Goal: Task Accomplishment & Management: Manage account settings

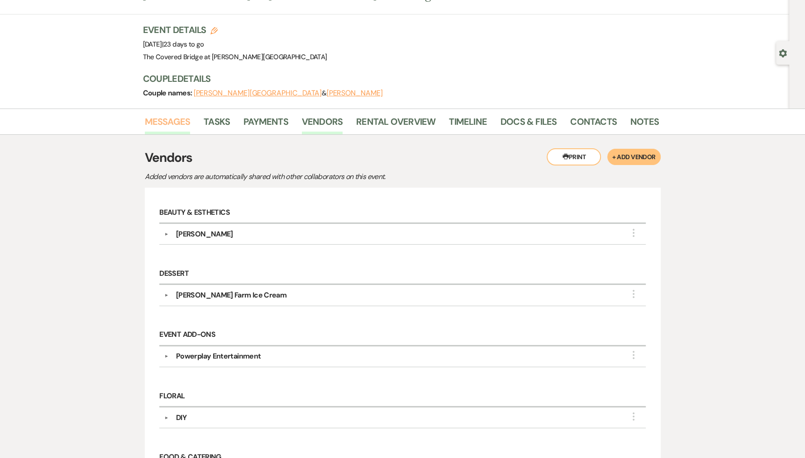
click at [176, 122] on link "Messages" at bounding box center [168, 125] width 46 height 20
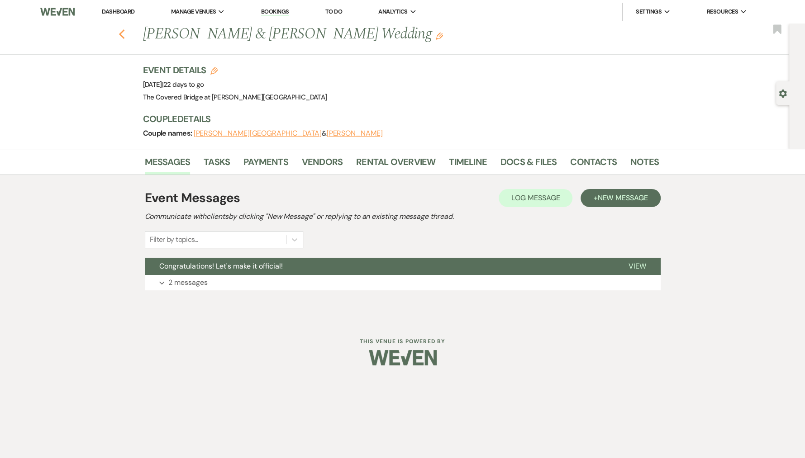
click at [122, 36] on use "button" at bounding box center [122, 34] width 6 height 10
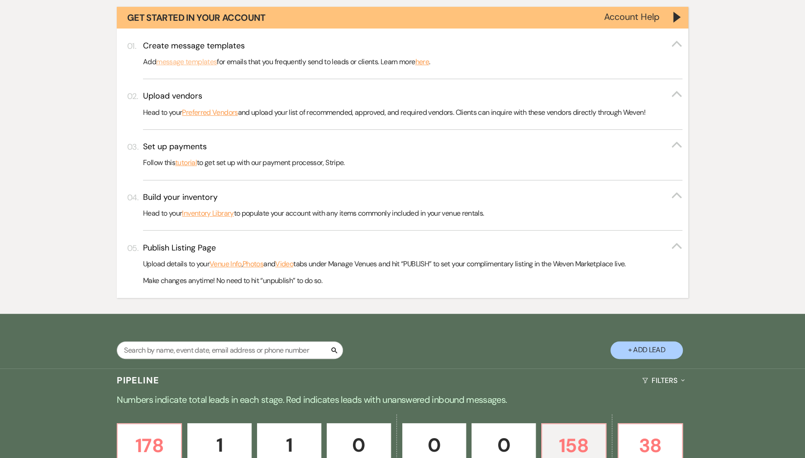
scroll to position [359, 0]
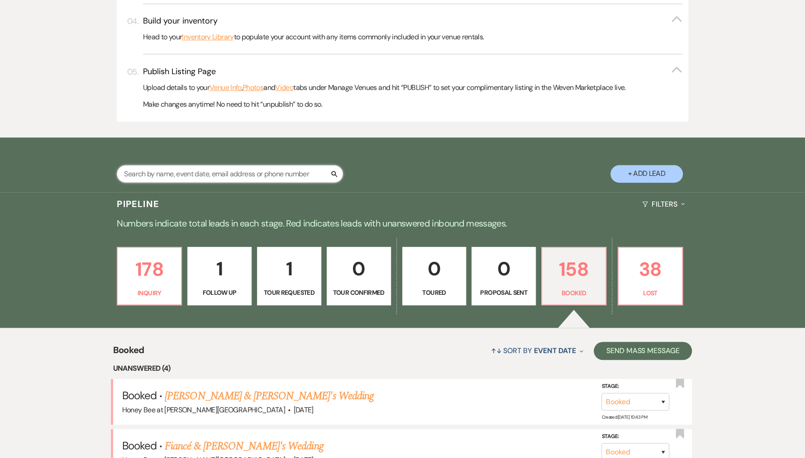
click at [198, 177] on input "text" at bounding box center [230, 174] width 226 height 18
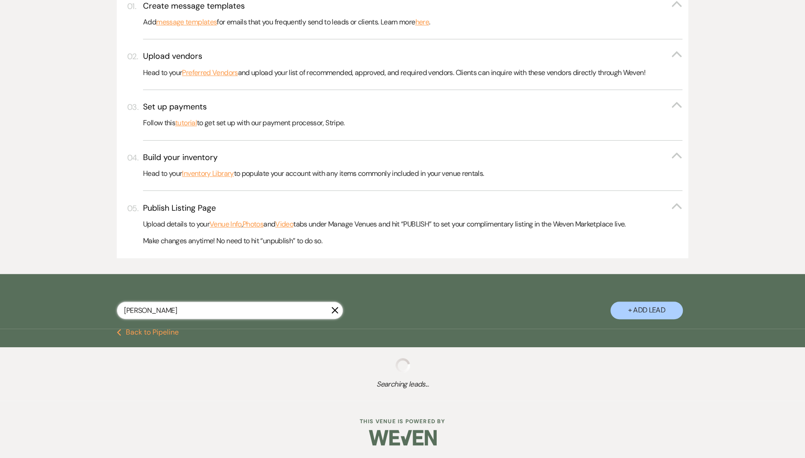
scroll to position [220, 0]
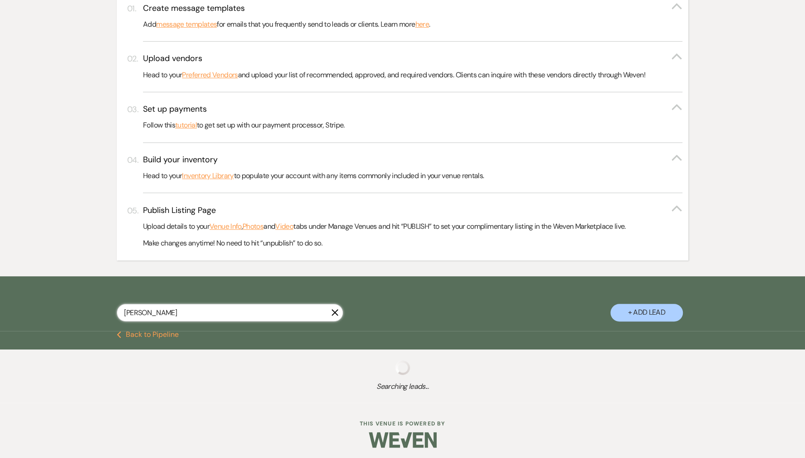
scroll to position [245, 0]
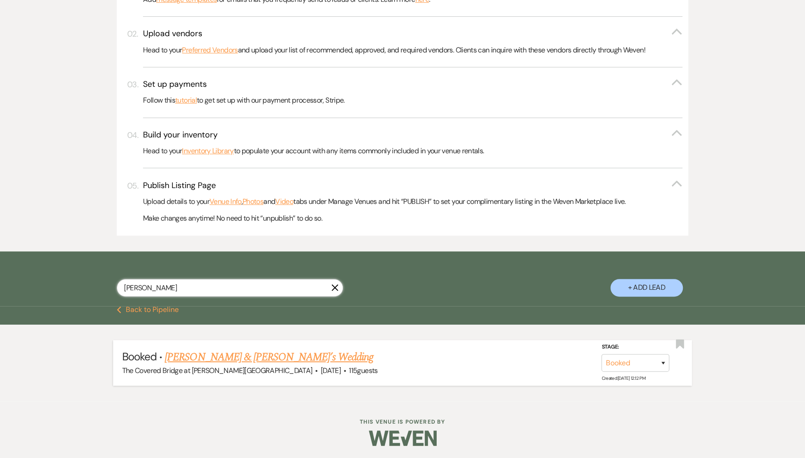
type input "[PERSON_NAME]"
click at [247, 360] on link "[PERSON_NAME] & [PERSON_NAME]’s Wedding" at bounding box center [269, 357] width 209 height 16
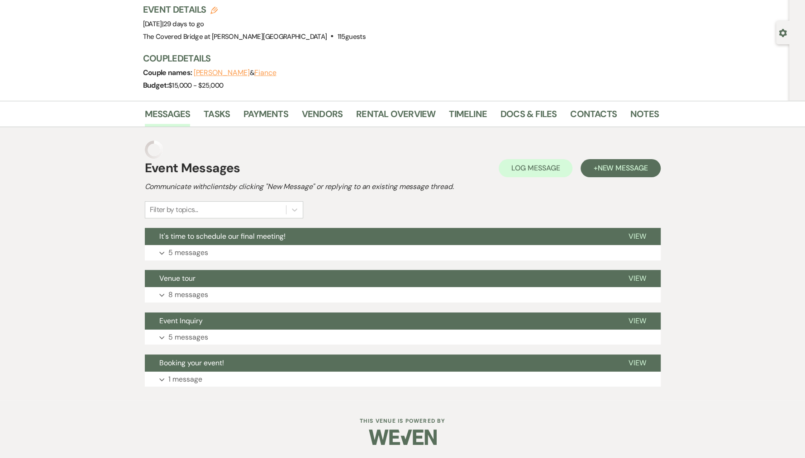
scroll to position [43, 0]
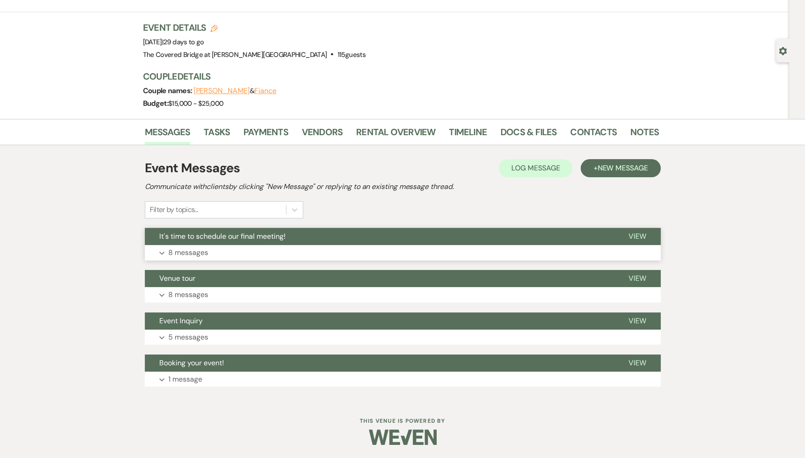
click at [192, 254] on p "8 messages" at bounding box center [188, 253] width 40 height 12
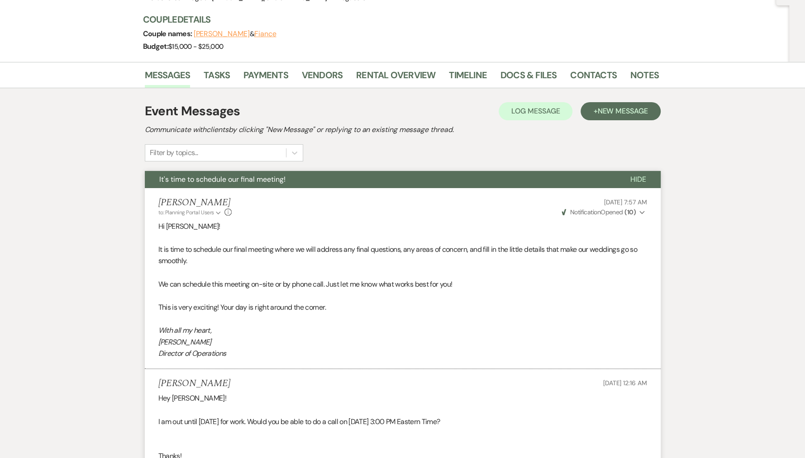
scroll to position [100, 0]
click at [330, 69] on link "Vendors" at bounding box center [322, 77] width 41 height 20
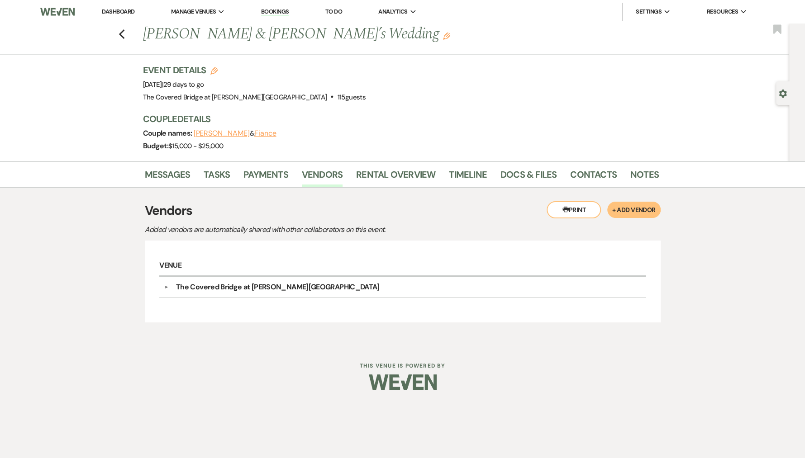
click at [619, 212] on button "+ Add Vendor" at bounding box center [633, 210] width 53 height 16
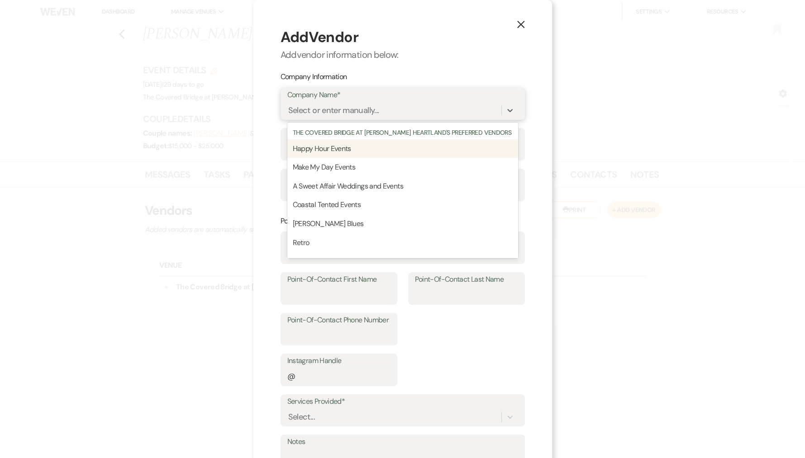
click at [323, 116] on div "Select or enter manually..." at bounding box center [333, 111] width 91 height 12
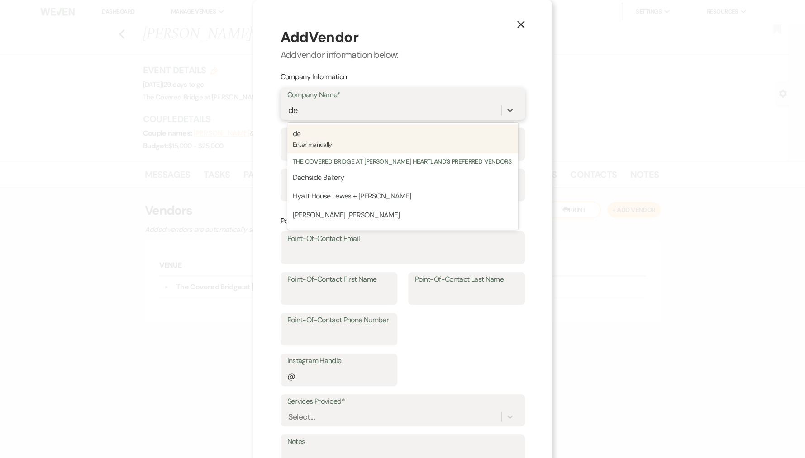
type input "d"
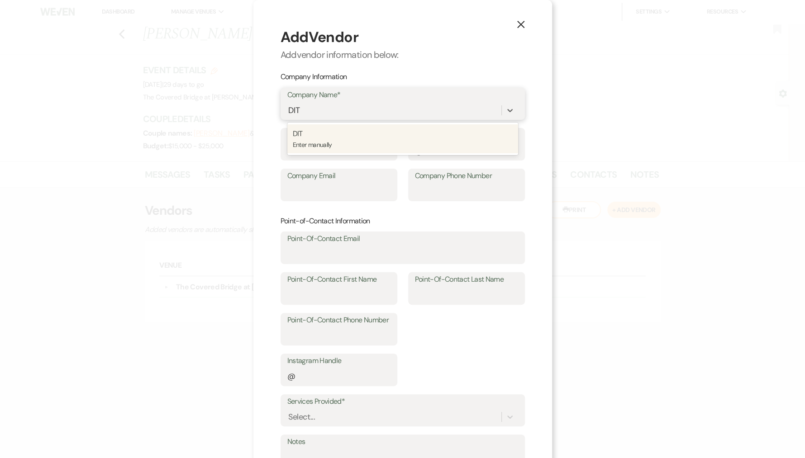
type input "DIT"
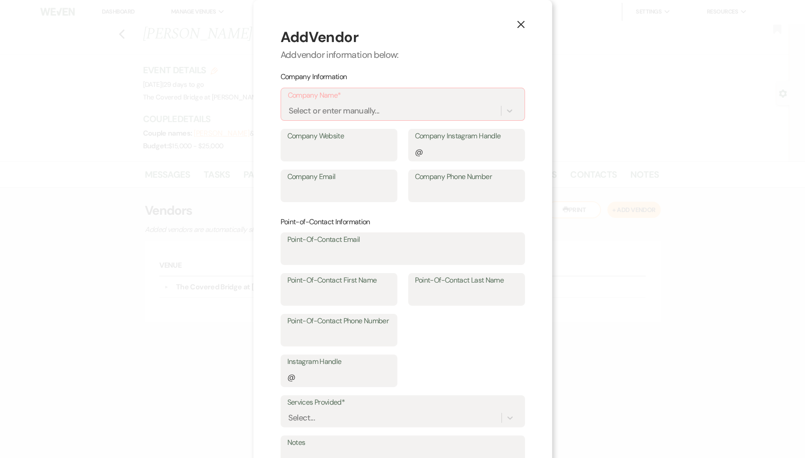
click at [518, 24] on icon "X" at bounding box center [521, 24] width 8 height 8
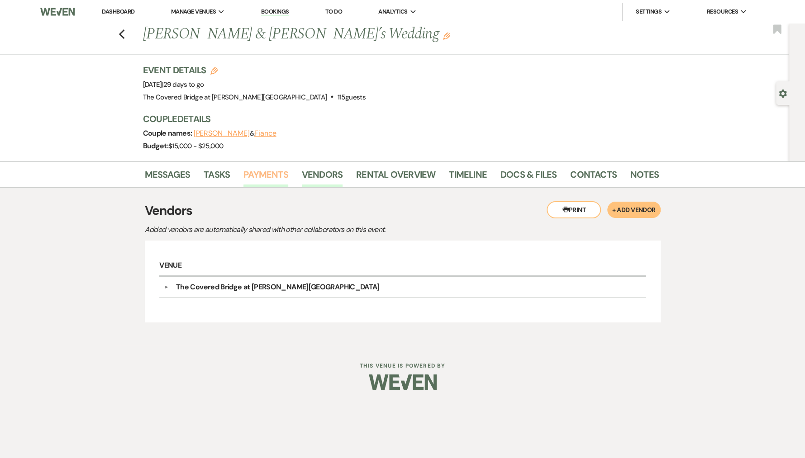
click at [272, 177] on link "Payments" at bounding box center [266, 177] width 45 height 20
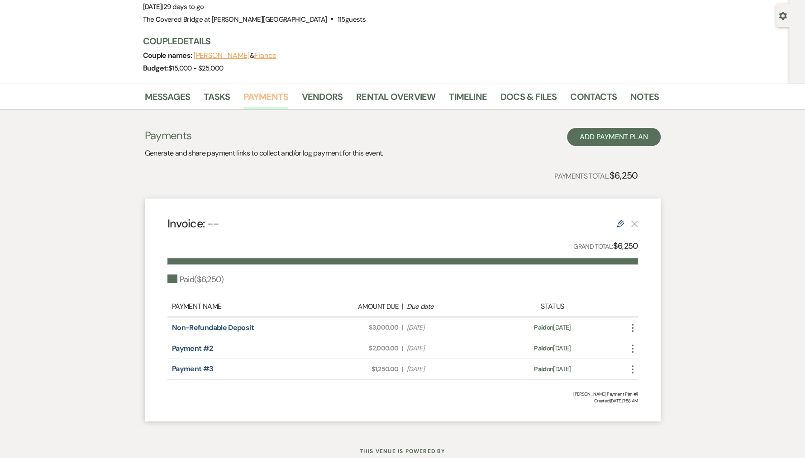
scroll to position [72, 0]
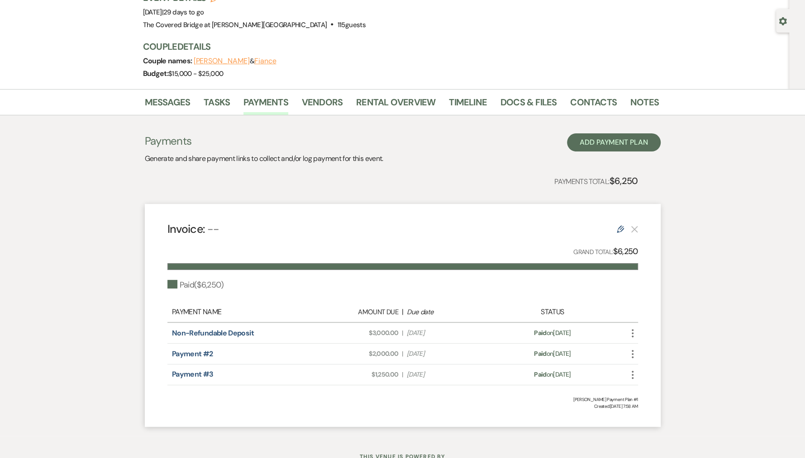
click at [316, 92] on div "Messages Tasks Payments Vendors Rental Overview Timeline Docs & Files Contacts …" at bounding box center [402, 102] width 805 height 26
click at [323, 108] on link "Vendors" at bounding box center [322, 105] width 41 height 20
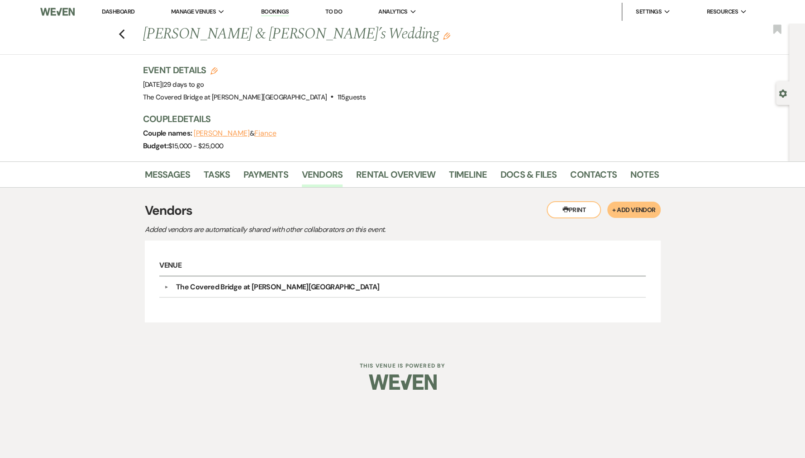
click at [221, 134] on button "[PERSON_NAME]" at bounding box center [222, 133] width 56 height 7
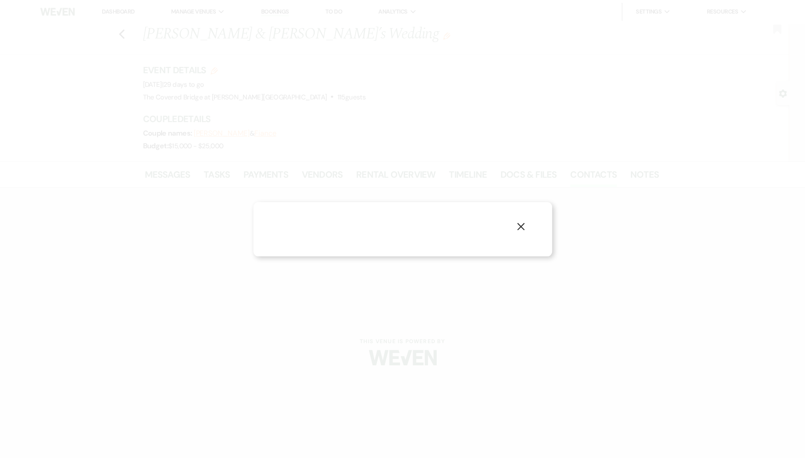
select select "1"
select select "email"
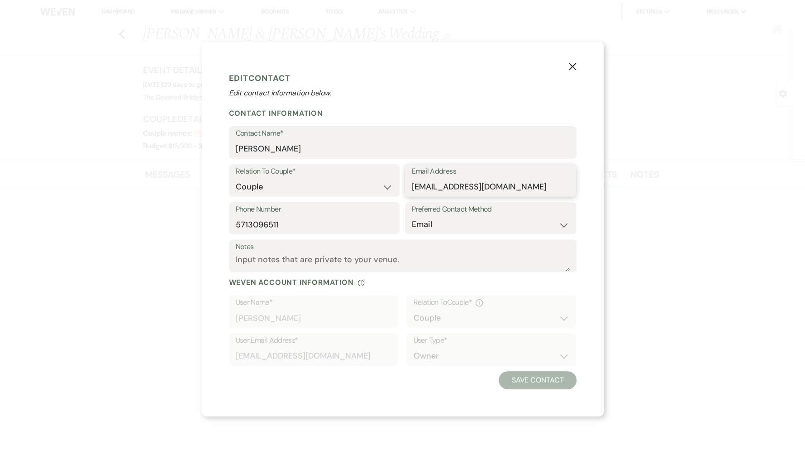
click at [439, 187] on input "[EMAIL_ADDRESS][DOMAIN_NAME]" at bounding box center [491, 187] width 158 height 18
